Goal: Task Accomplishment & Management: Use online tool/utility

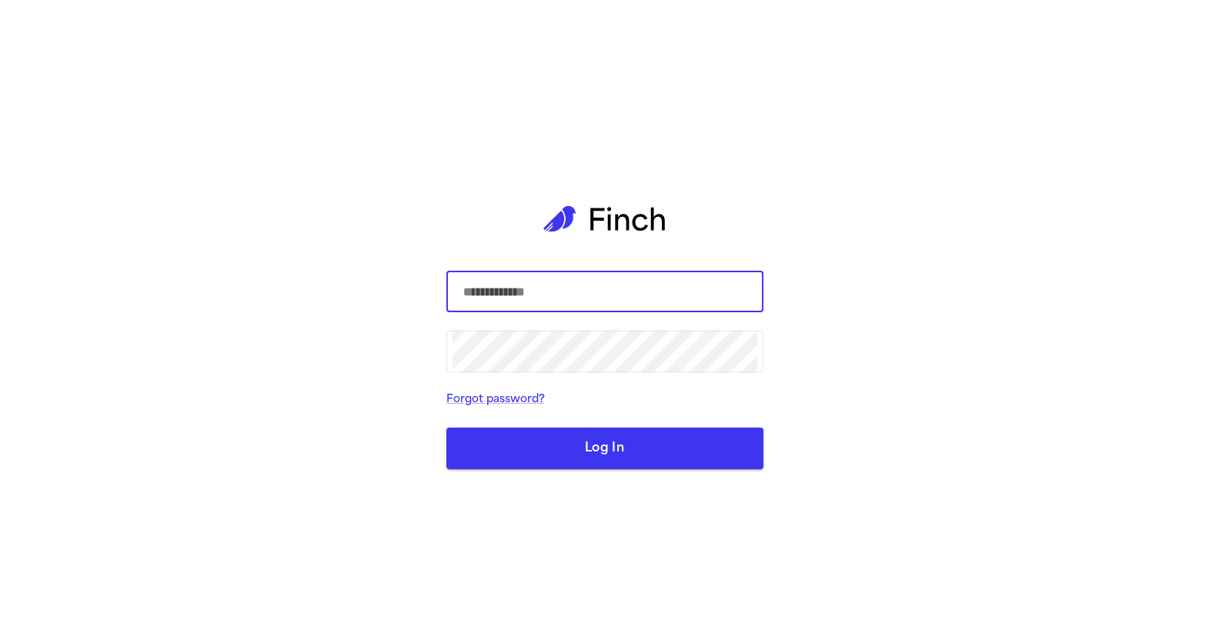
click at [0, 636] on com-1password-button at bounding box center [0, 636] width 0 height 0
type input "**********"
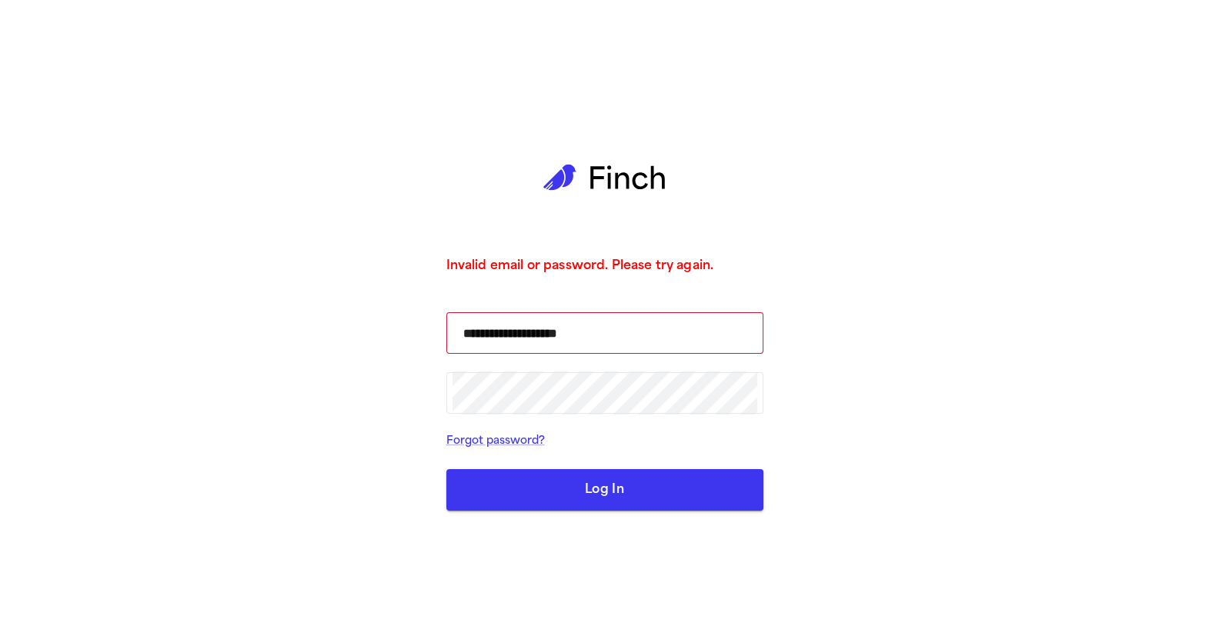
click at [566, 477] on button "Log In" at bounding box center [604, 490] width 317 height 42
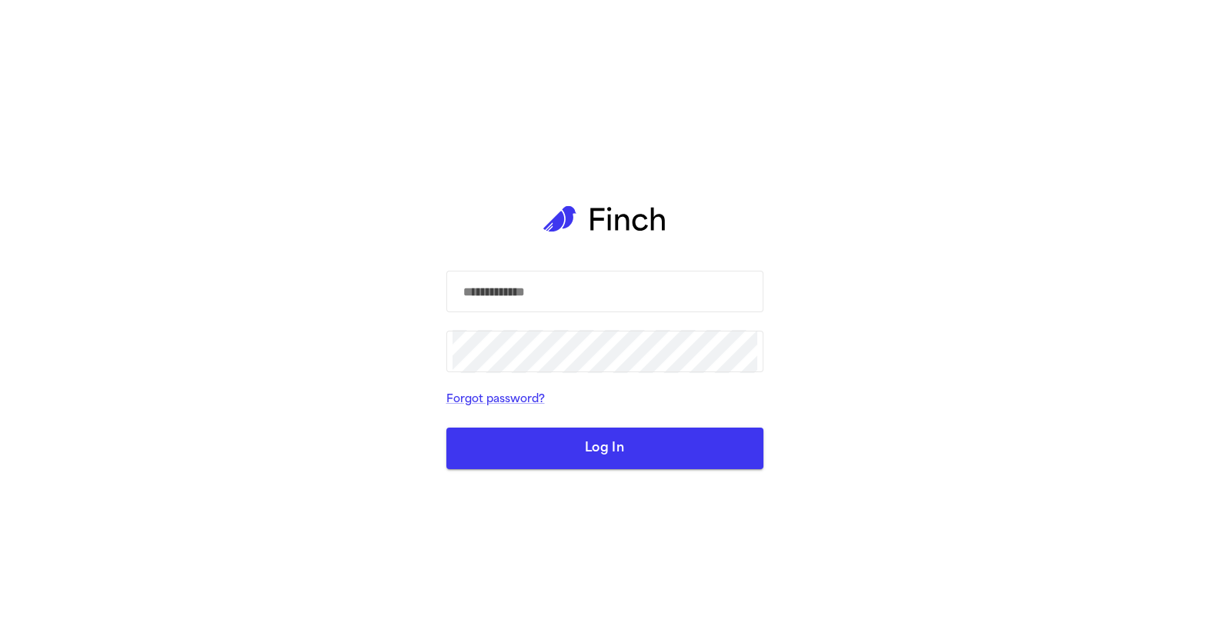
type input "**********"
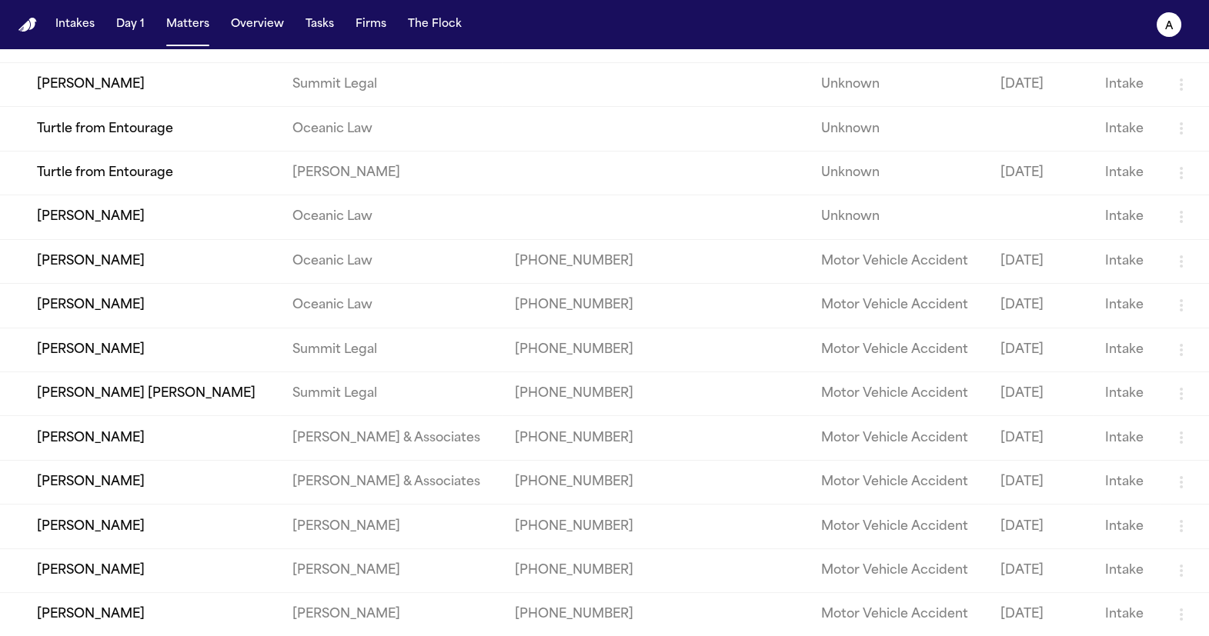
scroll to position [479, 0]
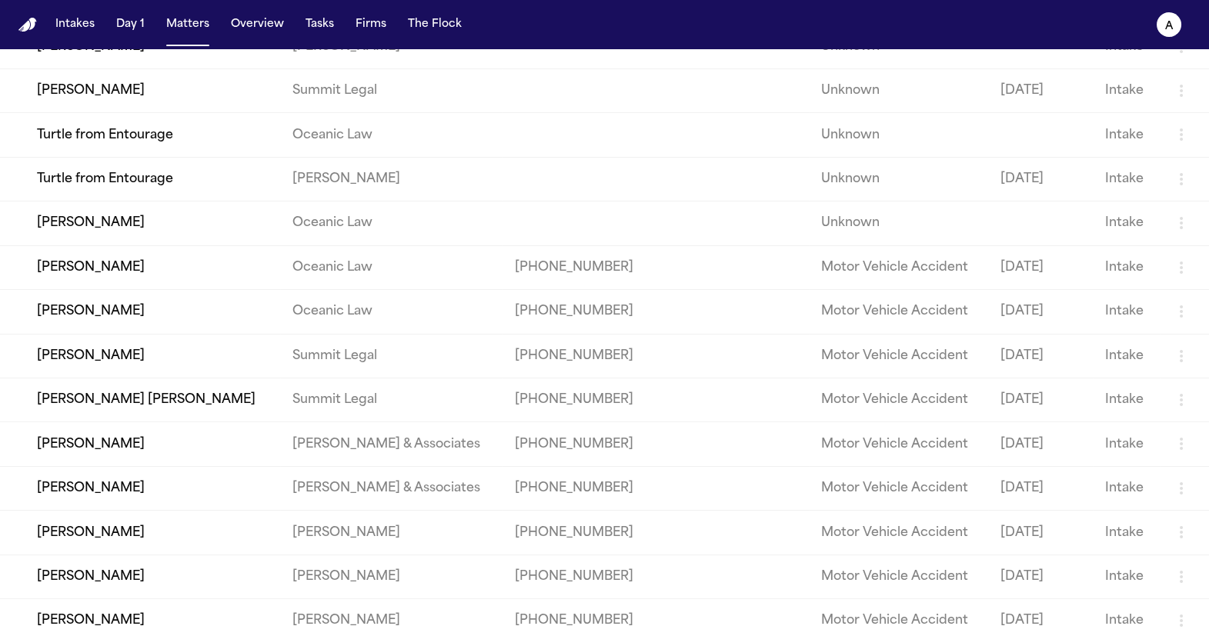
click at [167, 334] on td "Leilani K. Pualani" at bounding box center [140, 312] width 280 height 44
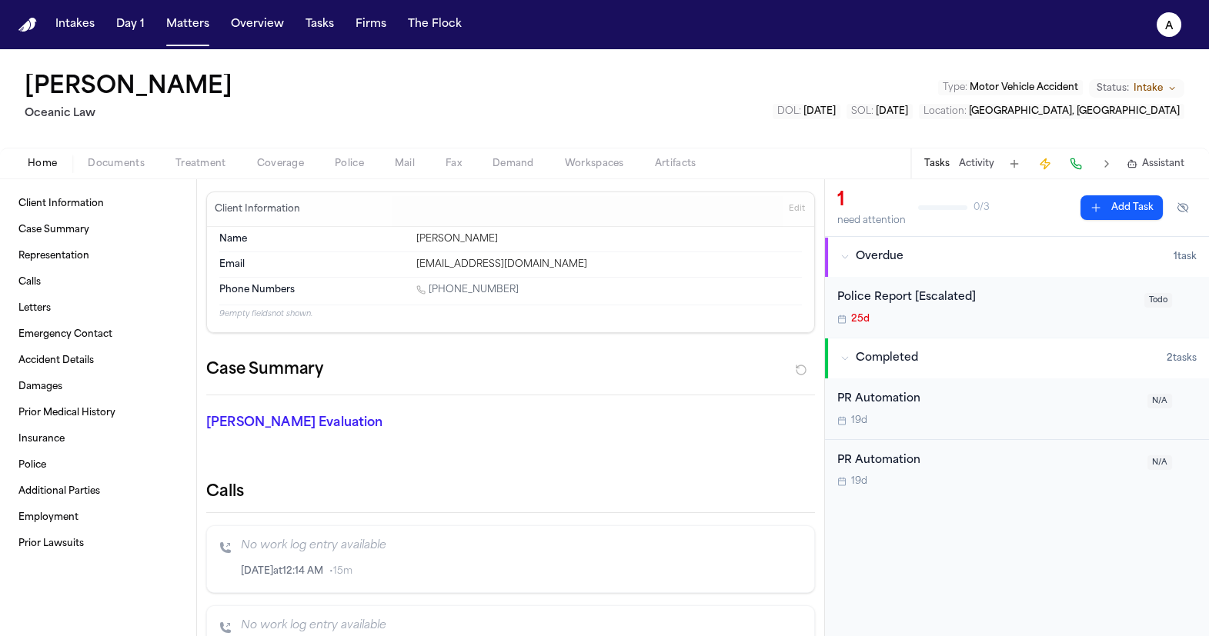
click at [1115, 199] on button "Add Task" at bounding box center [1121, 207] width 82 height 25
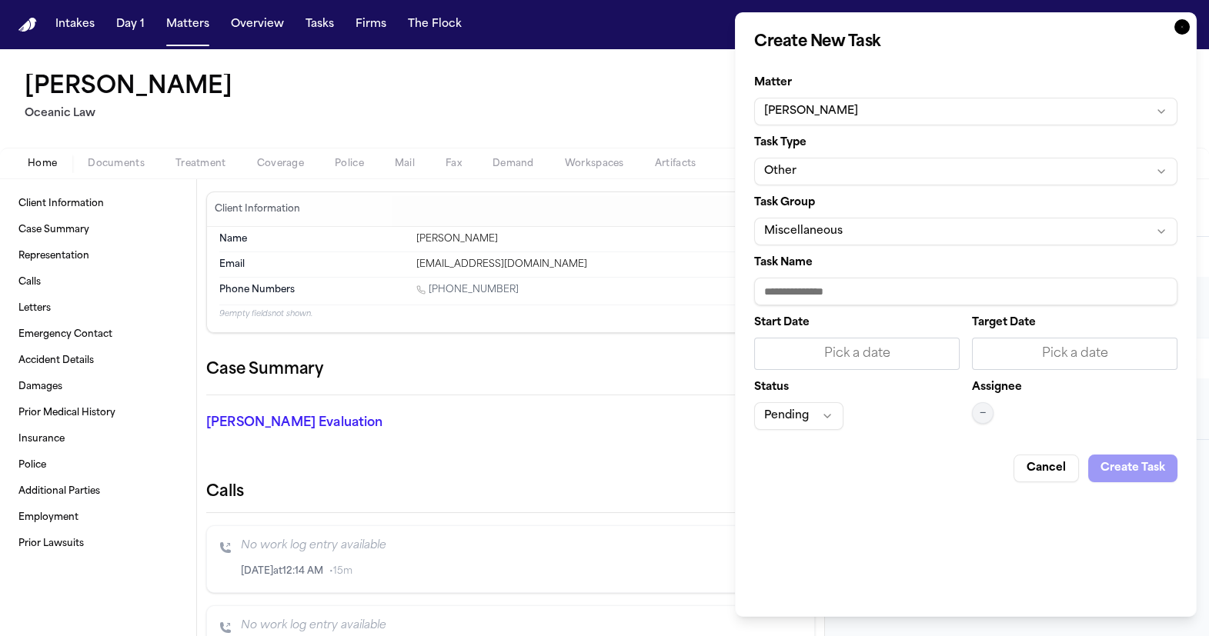
click at [849, 297] on input "Task Name" at bounding box center [965, 292] width 423 height 28
type input "**********"
click at [1136, 471] on button "Create Task" at bounding box center [1132, 469] width 89 height 28
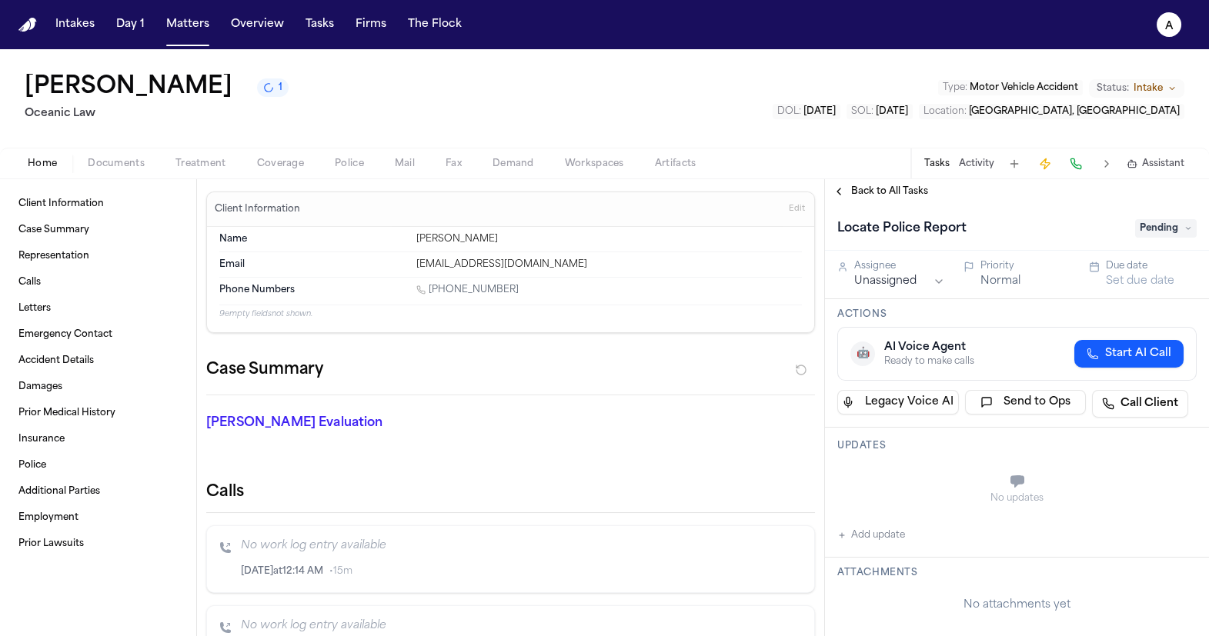
click at [319, 31] on button "Tasks" at bounding box center [319, 25] width 41 height 28
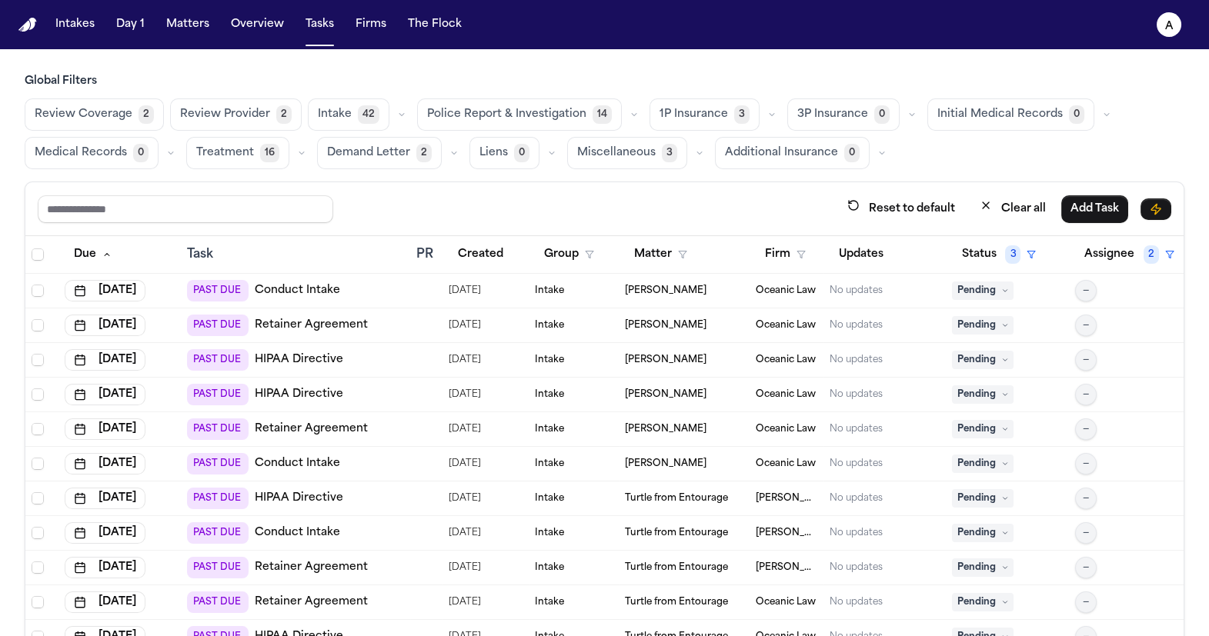
click at [260, 211] on input "text" at bounding box center [185, 209] width 295 height 28
type input "******"
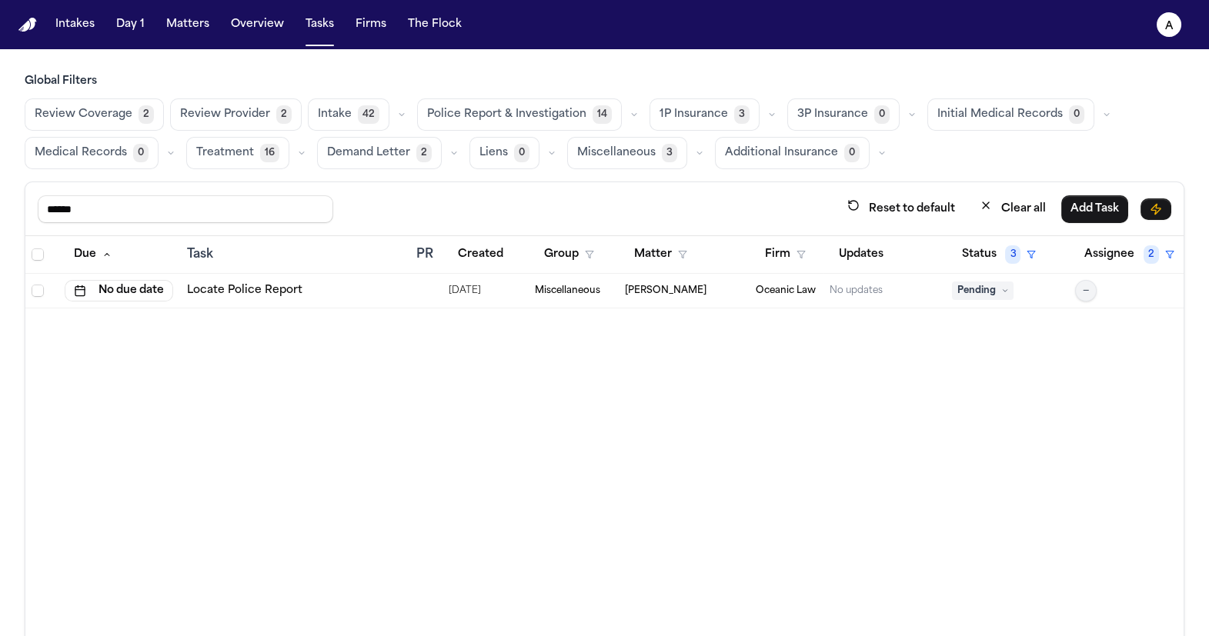
click at [310, 307] on div "Due Task PR Created Group Matter Firm Updates Status 3 Assignee 2 No due date L…" at bounding box center [604, 469] width 1158 height 467
click at [294, 287] on link "Locate Police Report" at bounding box center [244, 290] width 115 height 15
click at [387, 289] on div "Locate Police Report" at bounding box center [295, 290] width 217 height 15
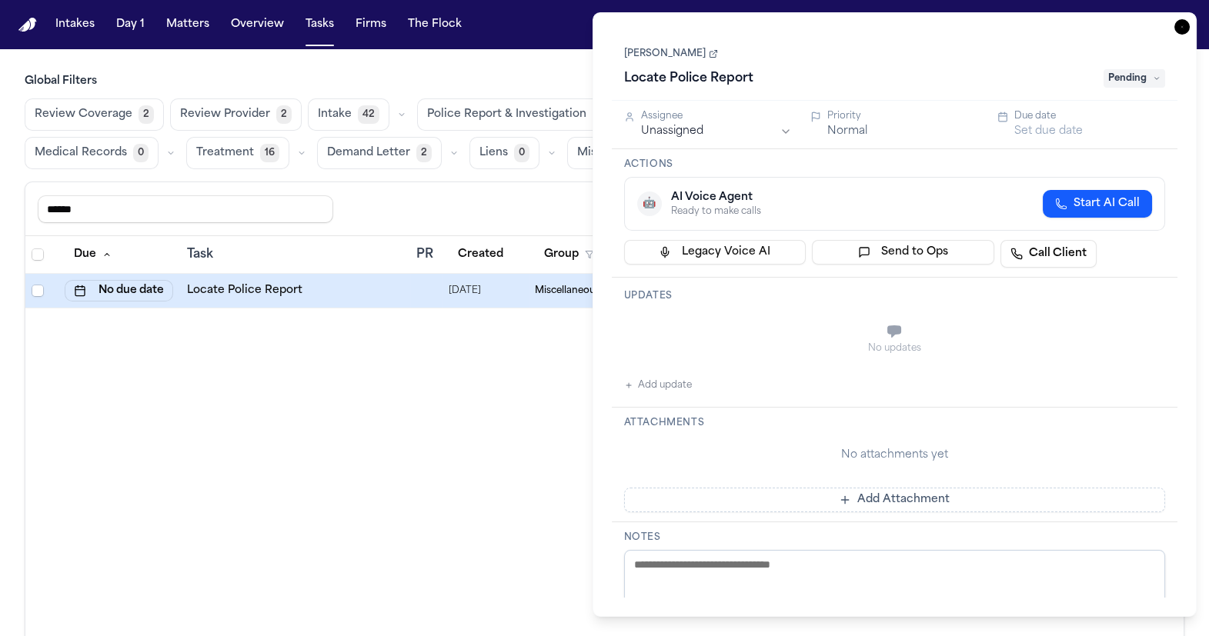
click at [726, 80] on h1 "Locate Police Report" at bounding box center [689, 78] width 142 height 25
click at [752, 309] on div "Updates No updates Add update" at bounding box center [895, 343] width 566 height 130
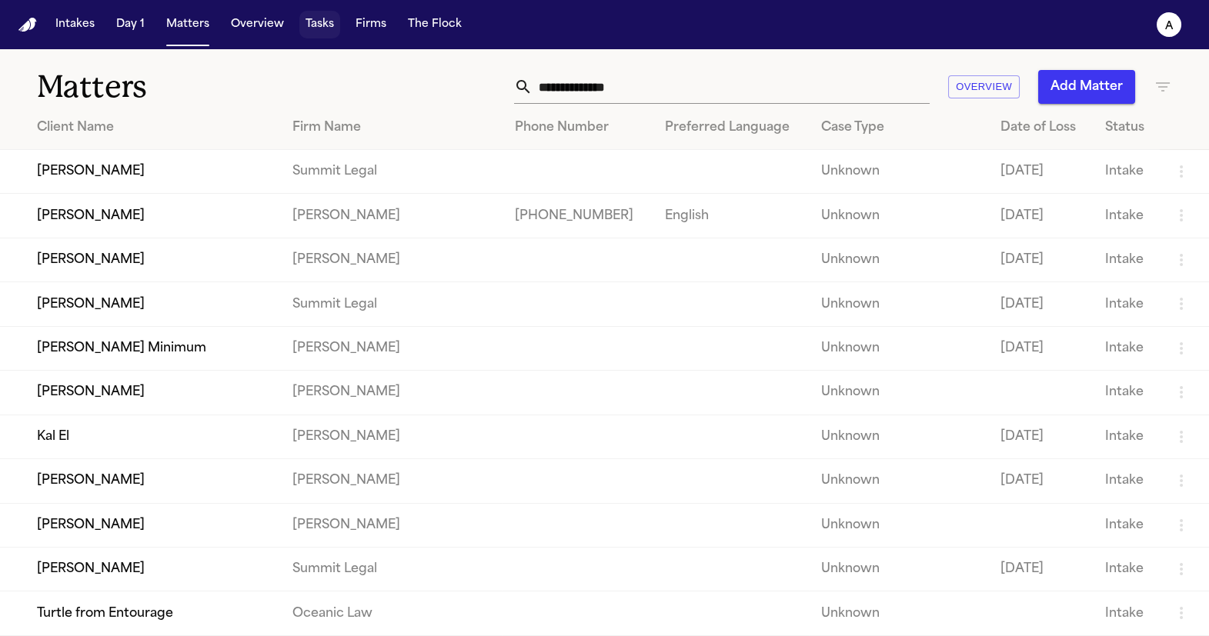
click at [320, 19] on button "Tasks" at bounding box center [319, 25] width 41 height 28
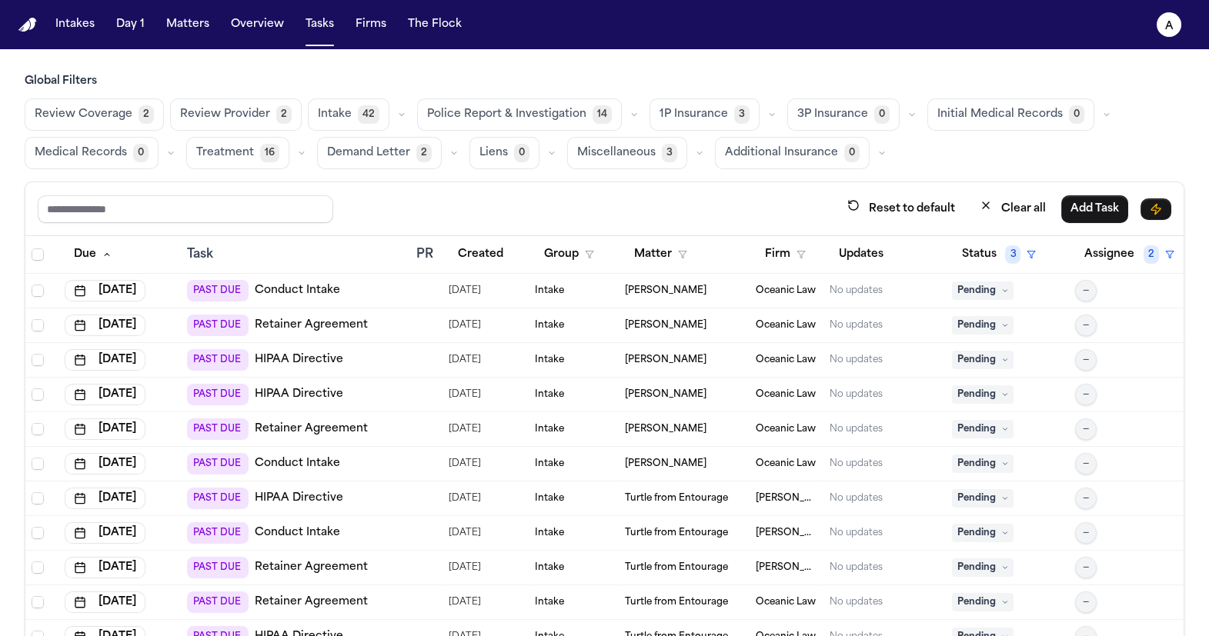
click at [524, 117] on span "Police Report & Investigation" at bounding box center [506, 114] width 159 height 15
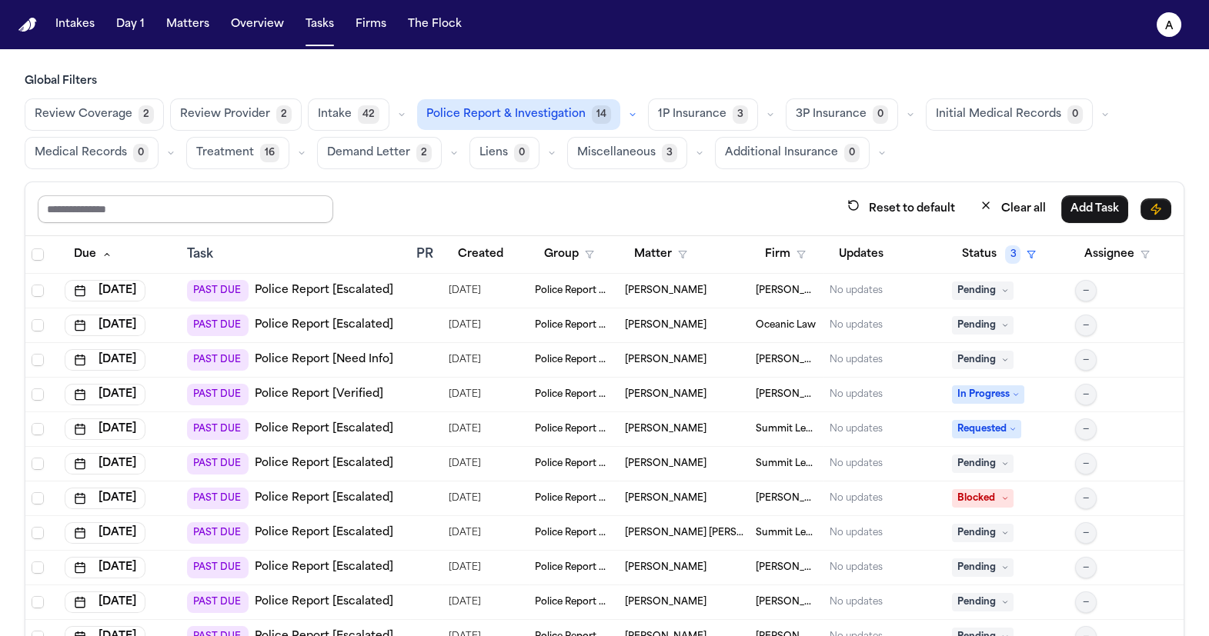
click at [260, 215] on input "text" at bounding box center [185, 209] width 295 height 28
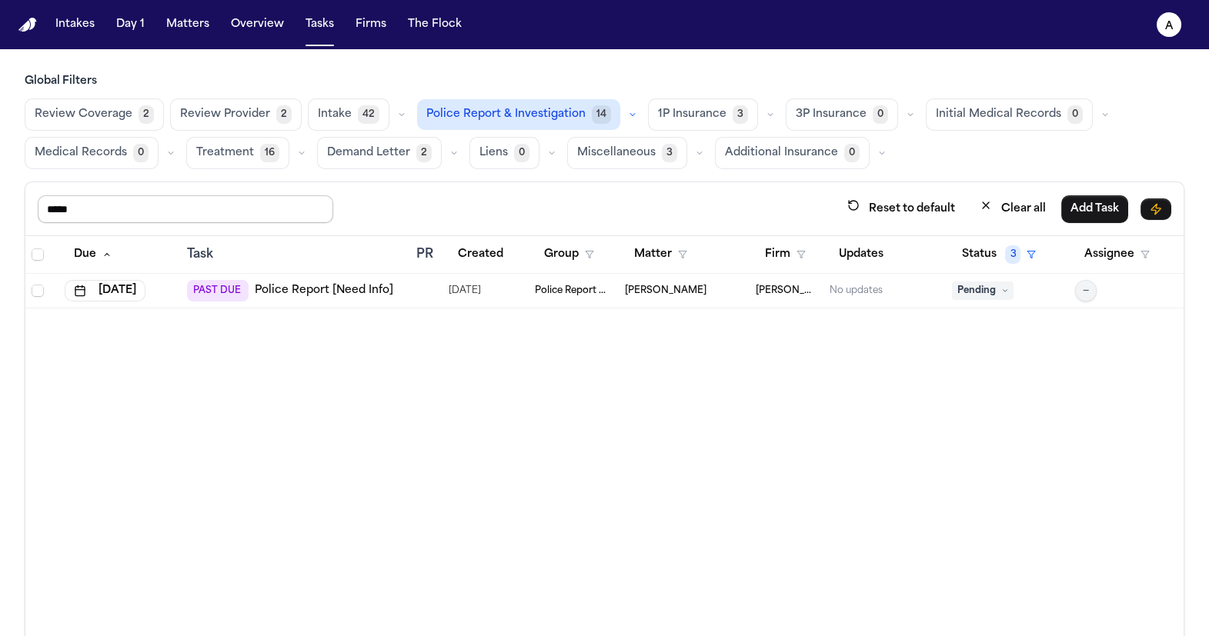
type input "******"
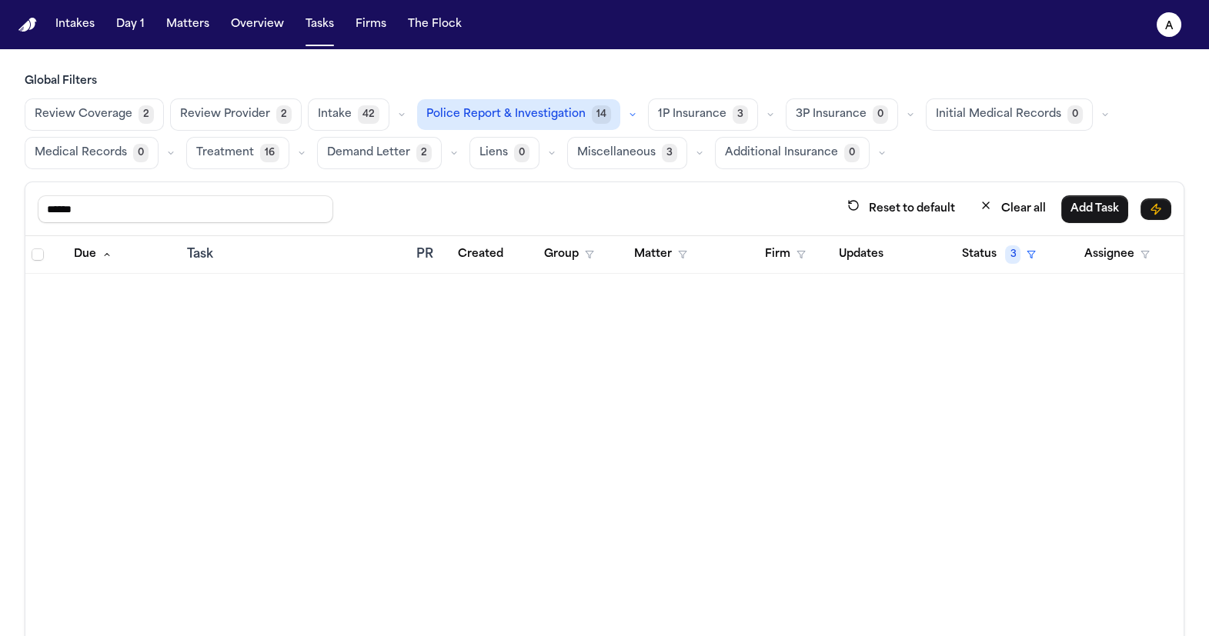
click at [1000, 251] on button "Status 3" at bounding box center [998, 255] width 93 height 28
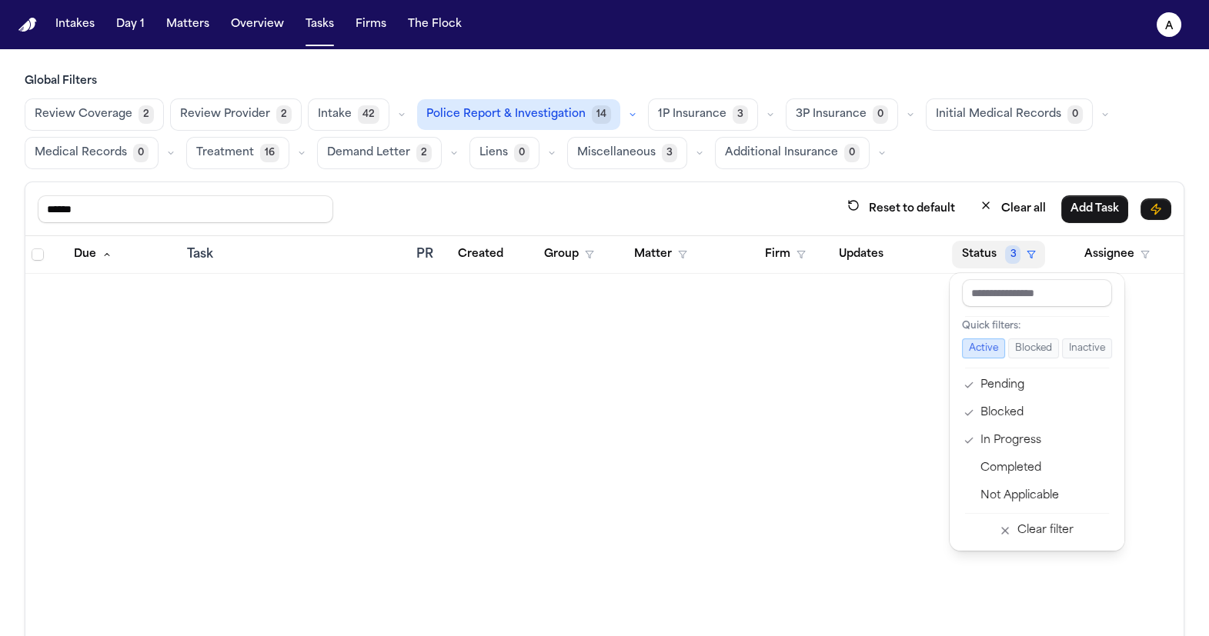
click at [857, 439] on div "Due Task PR Created Group Matter Firm Updates Status 3 Assignee" at bounding box center [604, 469] width 1158 height 467
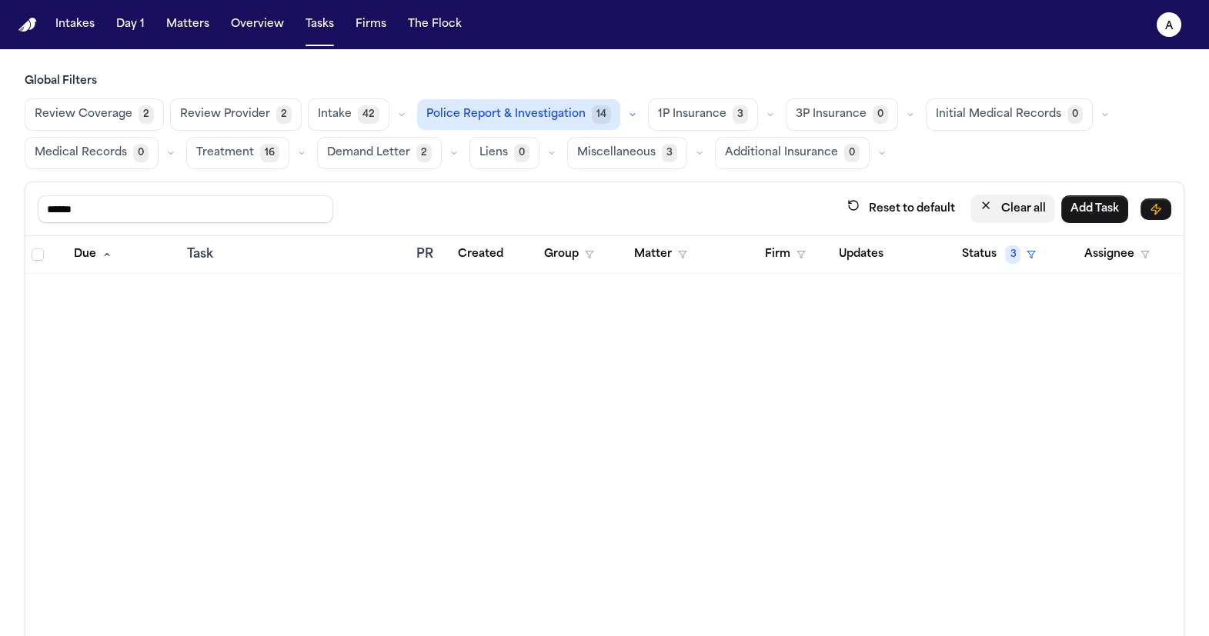
click at [1018, 209] on button "Clear all" at bounding box center [1012, 209] width 85 height 28
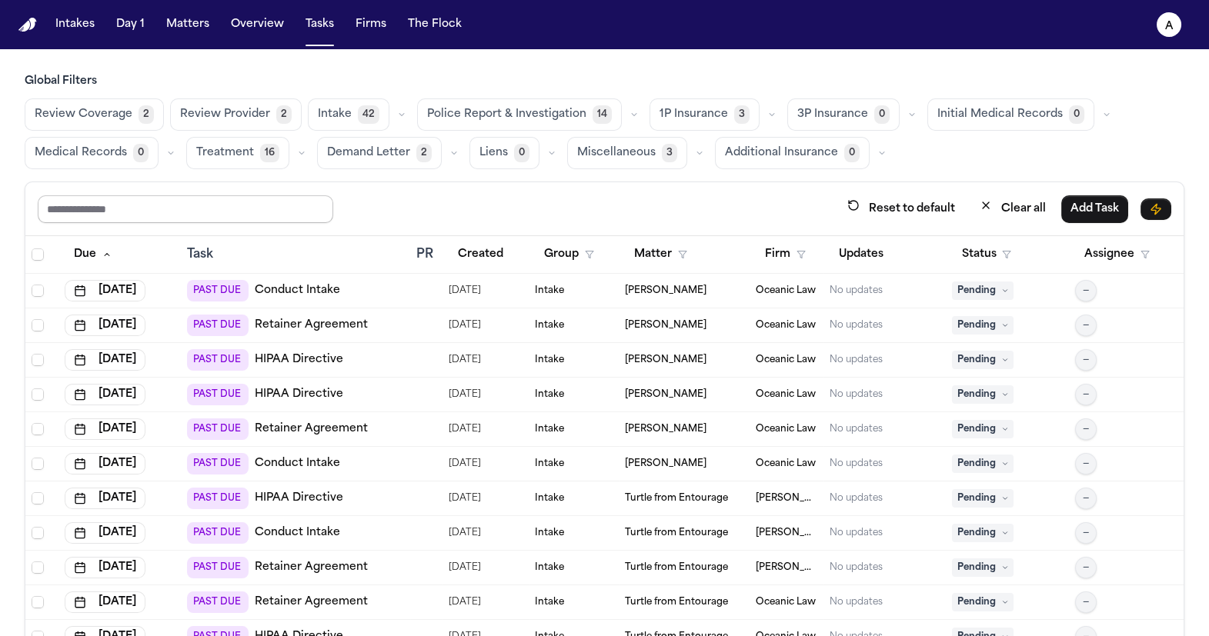
click at [276, 199] on input "text" at bounding box center [185, 209] width 295 height 28
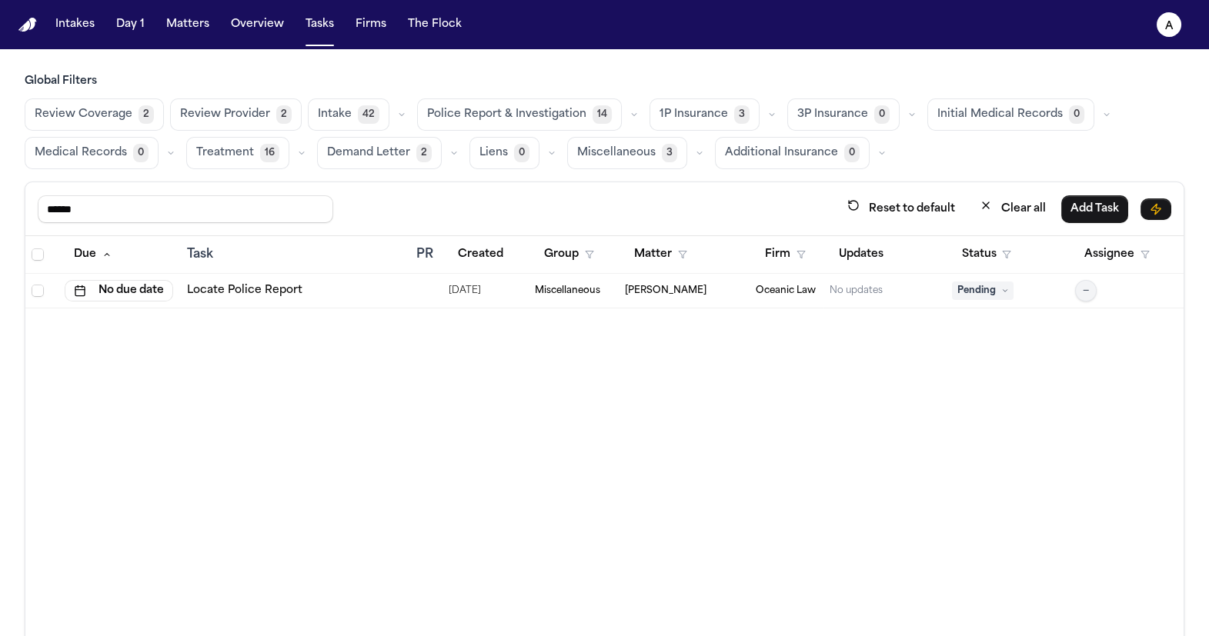
type input "******"
click at [380, 277] on td "Locate Police Report" at bounding box center [295, 291] width 229 height 35
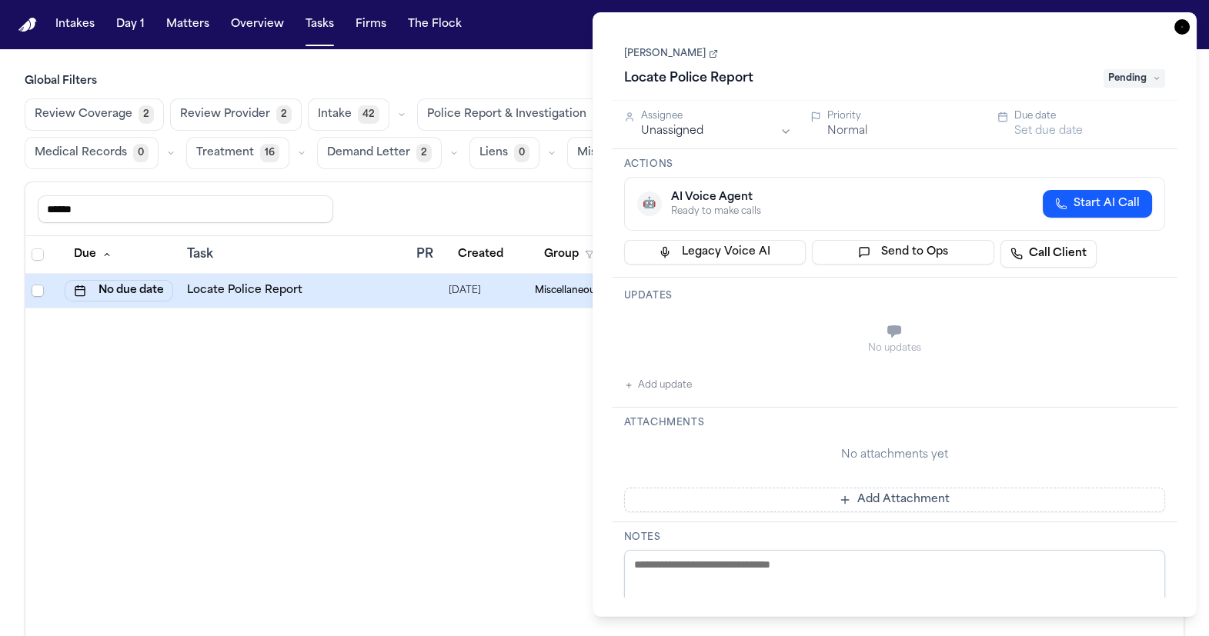
click at [769, 300] on h3 "Updates" at bounding box center [895, 296] width 542 height 12
click at [368, 295] on div "Locate Police Report" at bounding box center [295, 290] width 217 height 15
click at [783, 372] on div "No updates Add update" at bounding box center [895, 353] width 542 height 83
click at [649, 380] on button "Add update" at bounding box center [658, 385] width 68 height 18
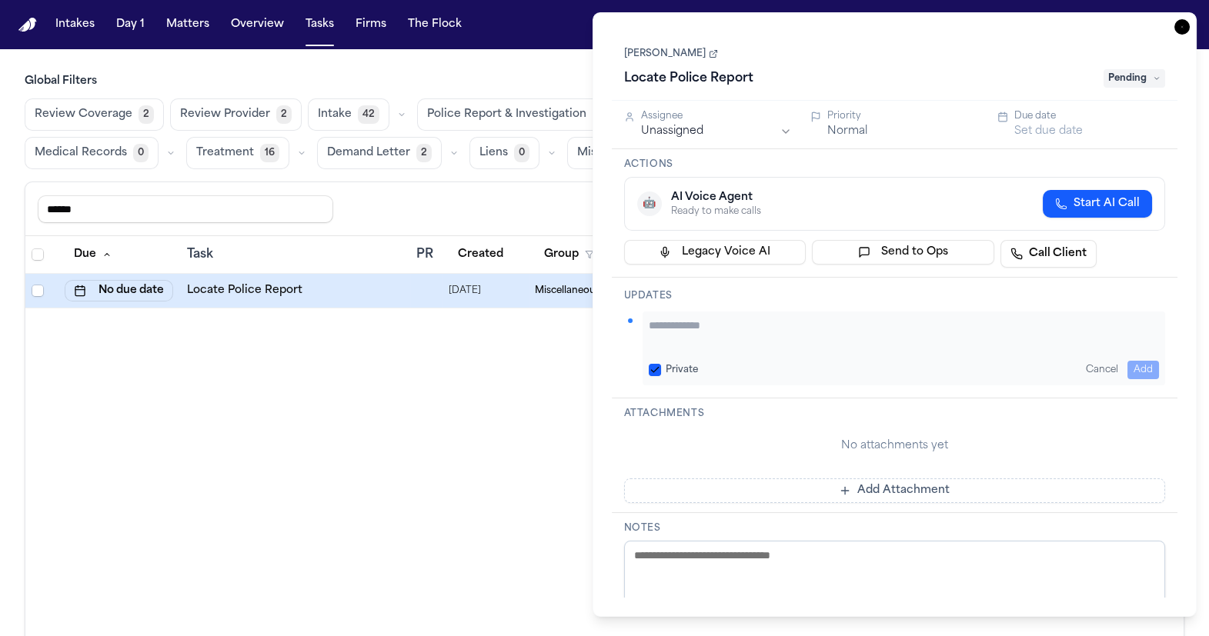
click at [1100, 368] on button "Cancel" at bounding box center [1102, 370] width 45 height 18
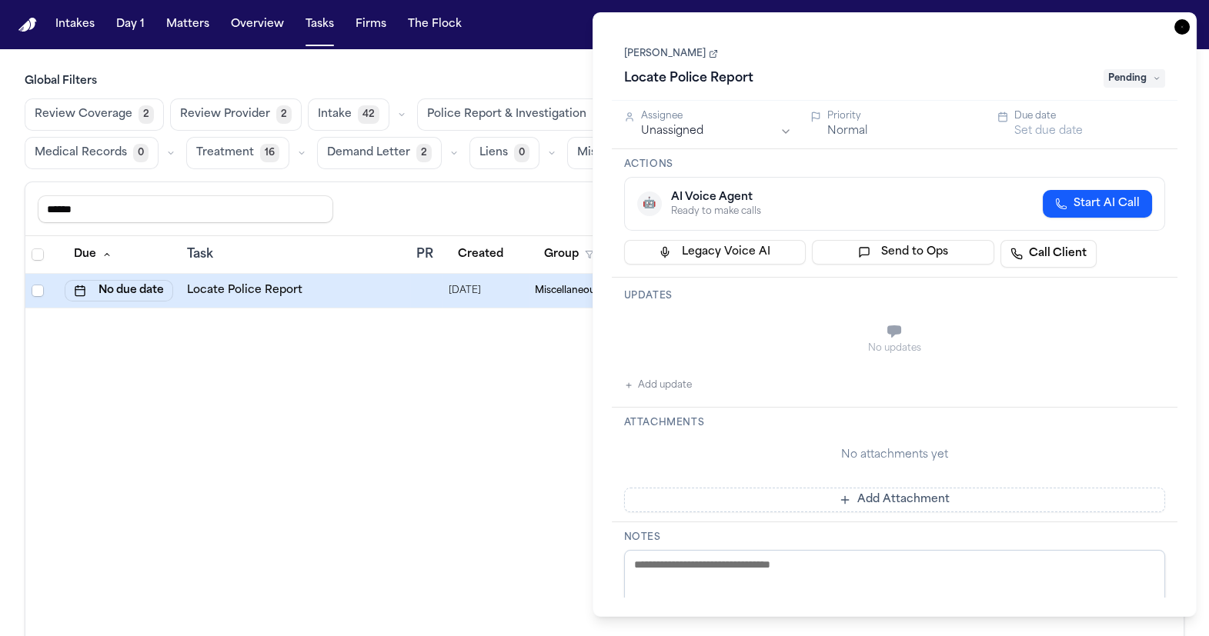
click at [852, 336] on div "No updates" at bounding box center [895, 339] width 542 height 55
click at [730, 366] on div "No updates" at bounding box center [895, 339] width 542 height 55
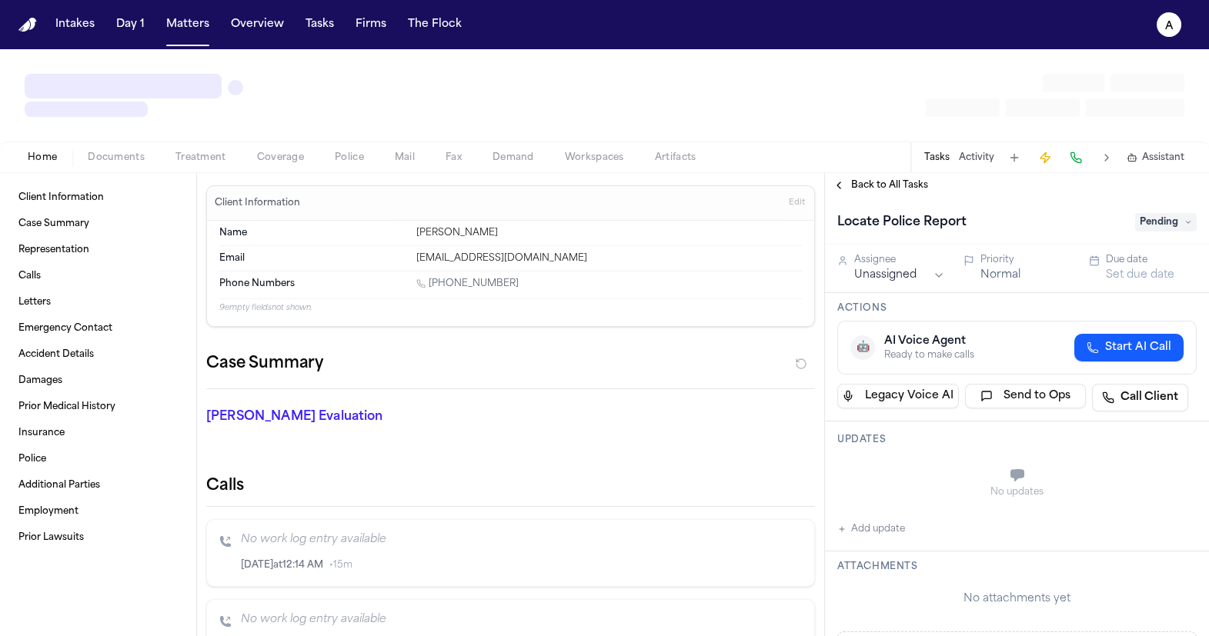
click at [121, 154] on span "Documents" at bounding box center [116, 158] width 57 height 12
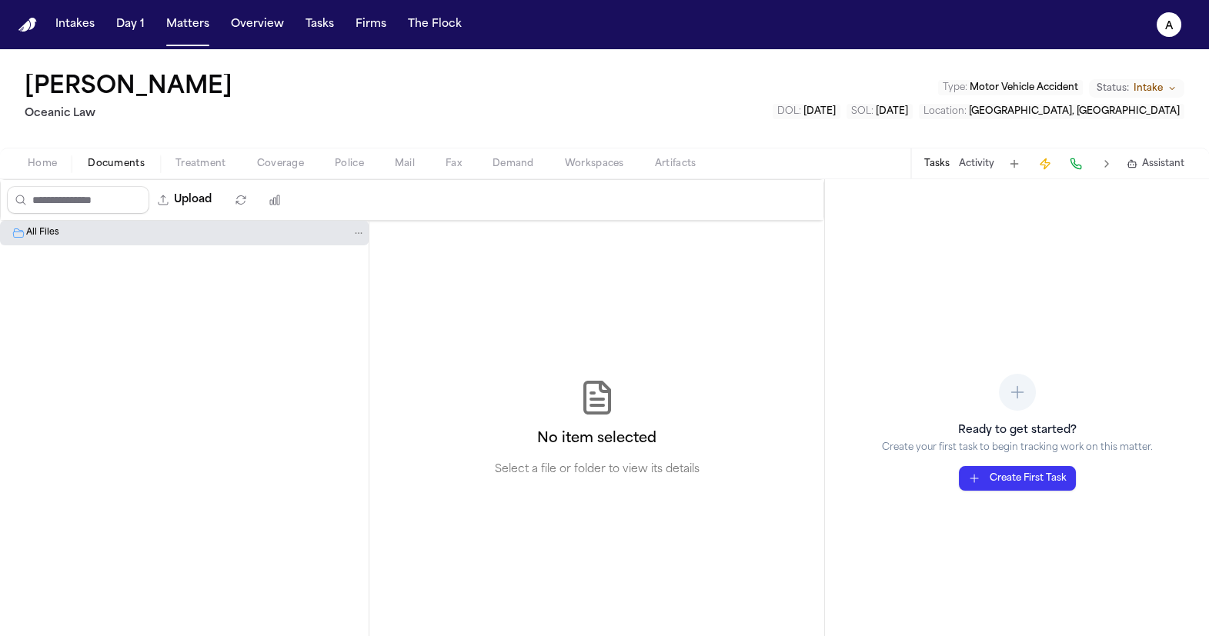
click at [205, 232] on div "All Files" at bounding box center [195, 233] width 339 height 14
click at [237, 306] on div "All Files" at bounding box center [184, 272] width 369 height 102
click at [971, 169] on button "Activity" at bounding box center [976, 164] width 35 height 12
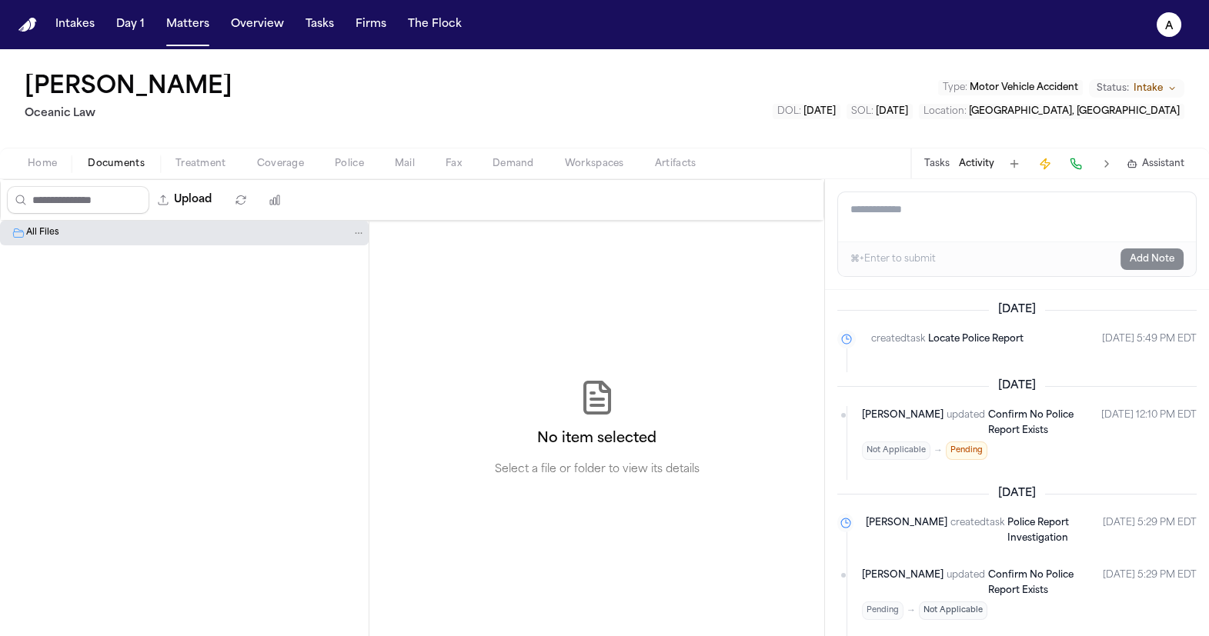
click at [929, 169] on button "Tasks" at bounding box center [936, 164] width 25 height 12
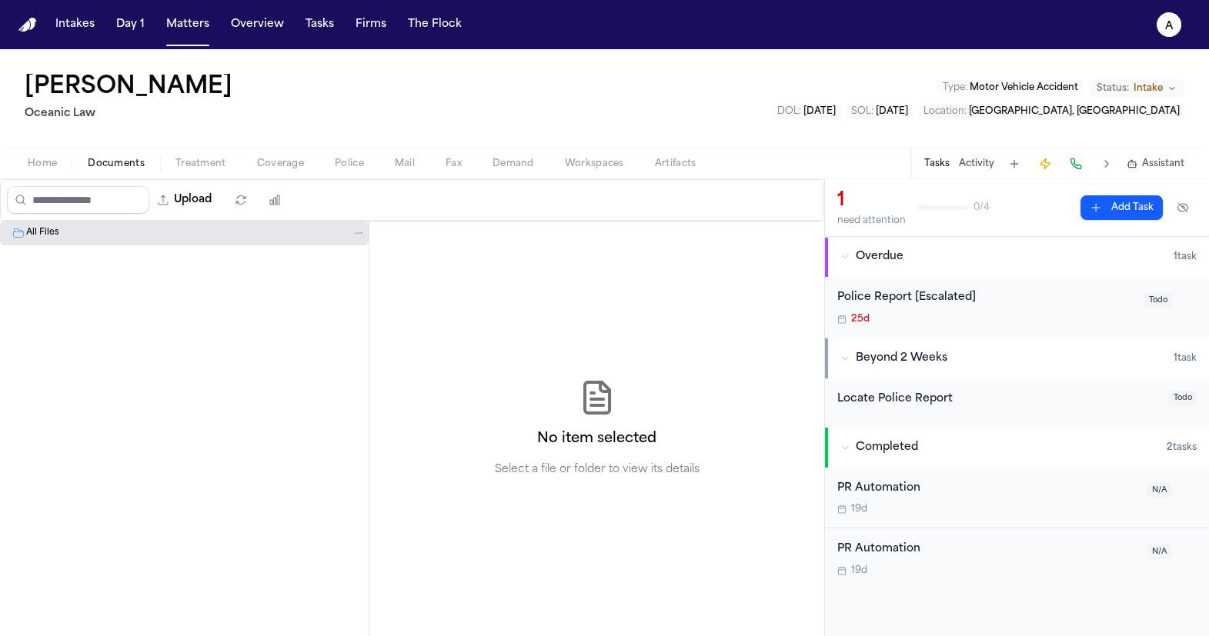
click at [904, 393] on div "Locate Police Report" at bounding box center [998, 400] width 322 height 18
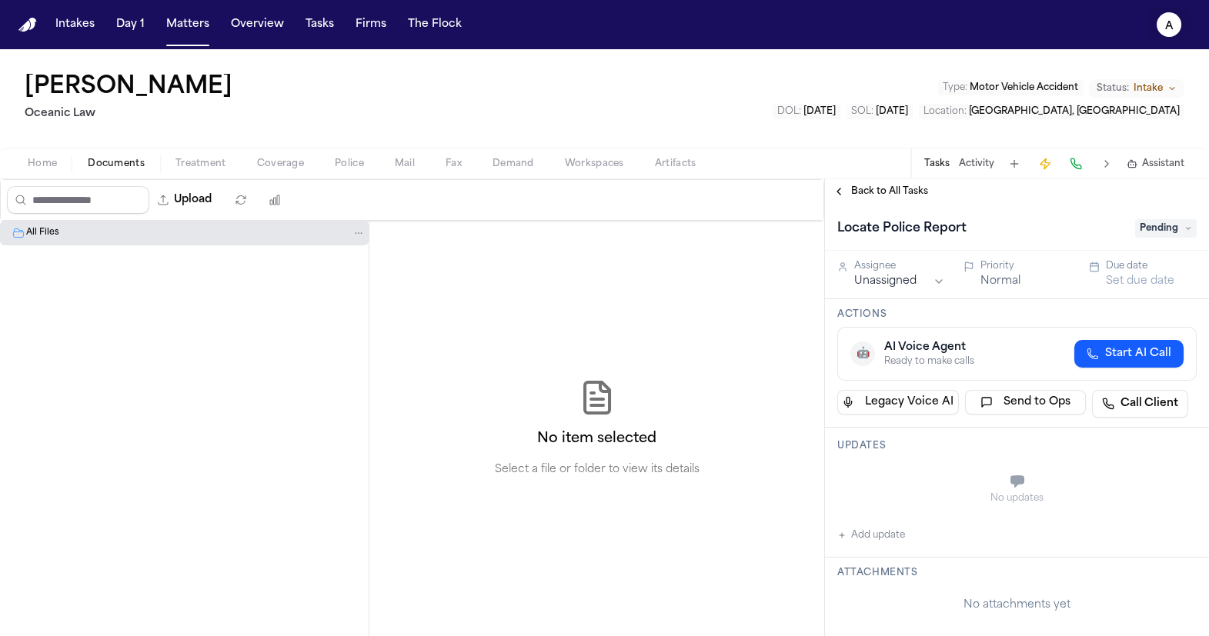
click at [1168, 30] on text "a" at bounding box center [1169, 26] width 8 height 11
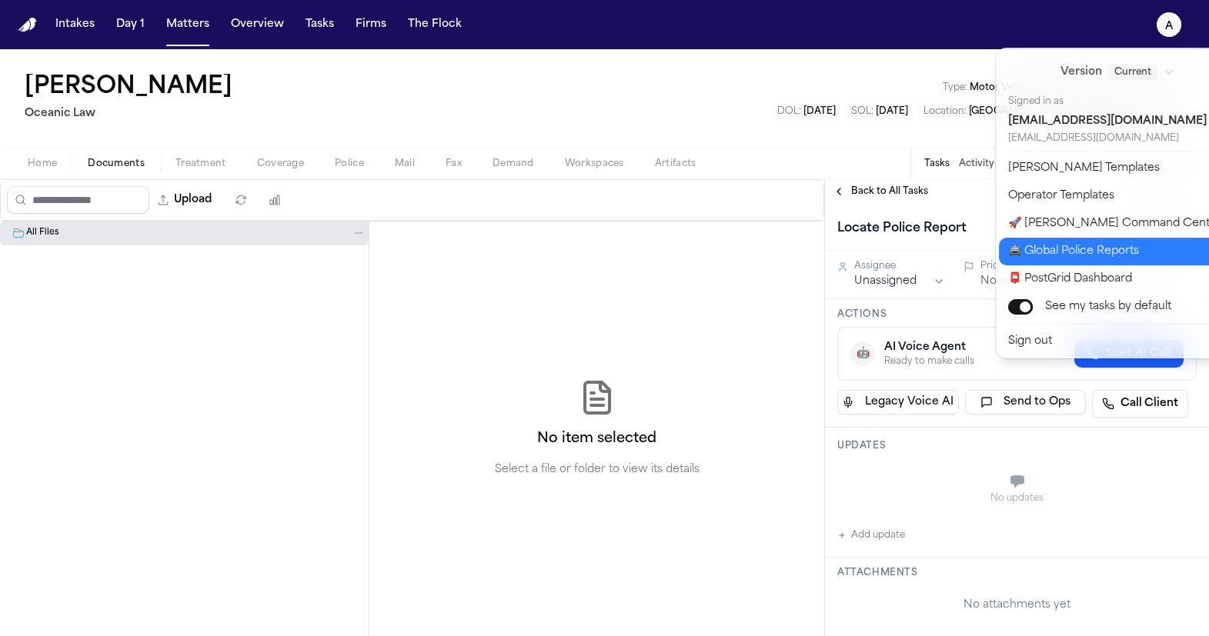
click at [1154, 246] on button "🚔 Global Police Reports" at bounding box center [1127, 252] width 256 height 28
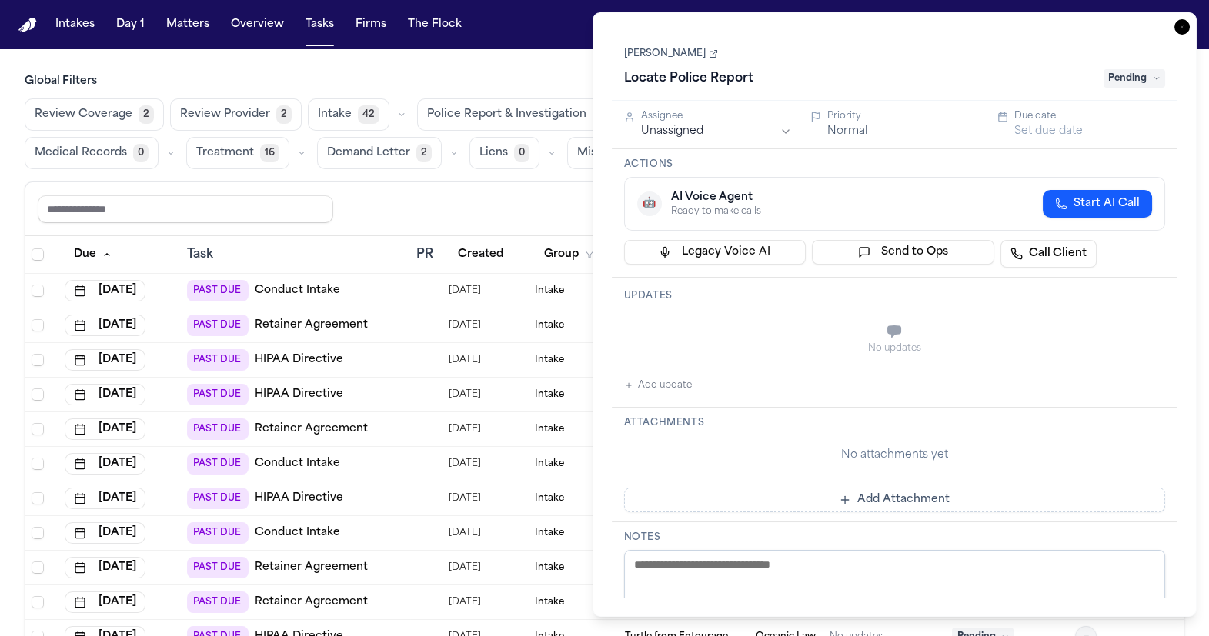
scroll to position [315, 0]
